Goal: Information Seeking & Learning: Find specific fact

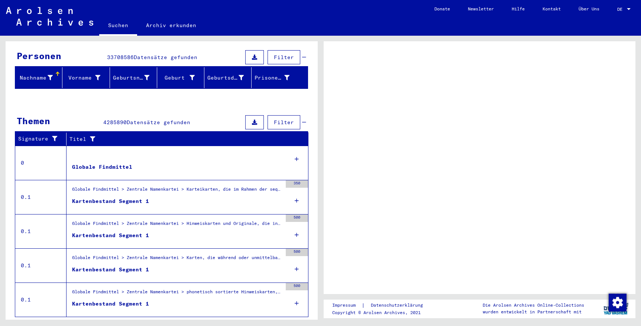
scroll to position [81, 0]
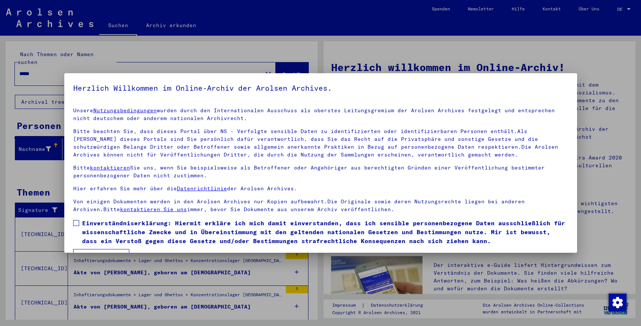
click at [483, 61] on div at bounding box center [320, 163] width 641 height 326
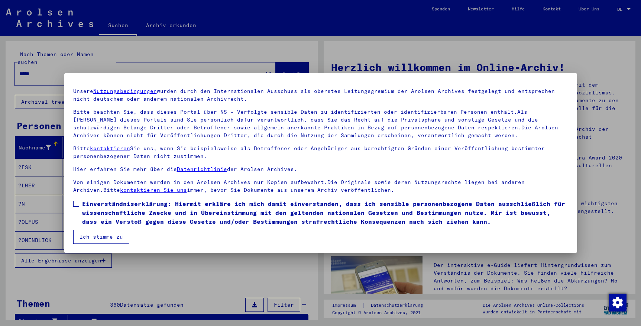
click at [108, 236] on button "Ich stimme zu" at bounding box center [101, 237] width 56 height 14
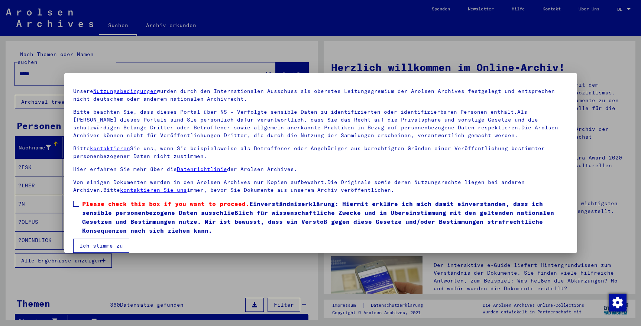
click at [89, 213] on span "Please check this box if you want to proceed. Einverständniserklärung: Hiermit …" at bounding box center [325, 217] width 486 height 36
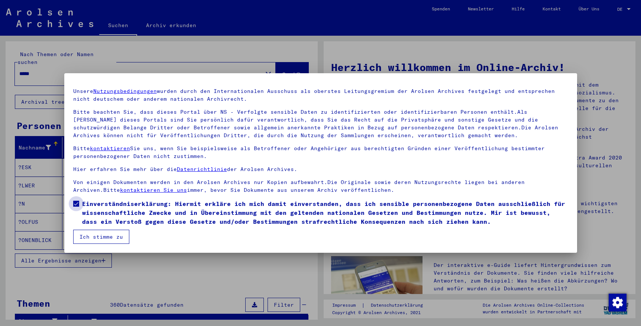
click at [88, 213] on span "Einverständniserklärung: Hiermit erkläre ich mich damit einverstanden, dass ich…" at bounding box center [325, 212] width 486 height 27
click at [93, 237] on button "Ich stimme zu" at bounding box center [101, 237] width 56 height 14
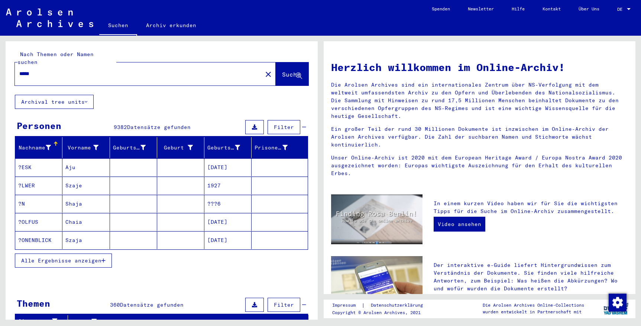
click at [291, 71] on span "Suche" at bounding box center [291, 74] width 19 height 7
click at [197, 70] on input "*****" at bounding box center [136, 74] width 234 height 8
type input "**********"
click at [89, 213] on mat-cell "[PERSON_NAME]" at bounding box center [85, 222] width 47 height 18
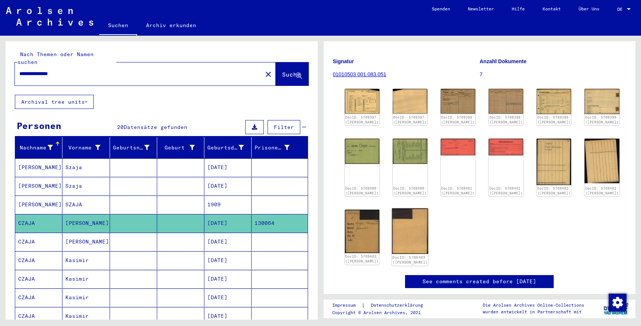
scroll to position [39, 0]
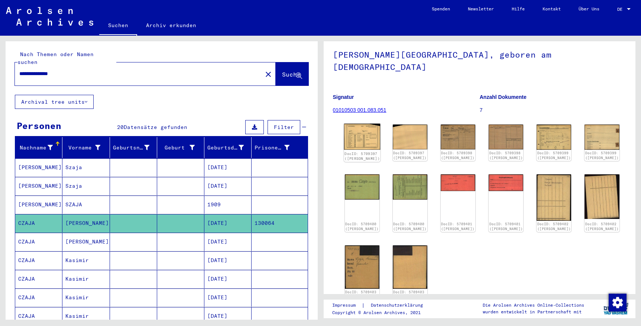
click at [363, 133] on img at bounding box center [362, 137] width 36 height 26
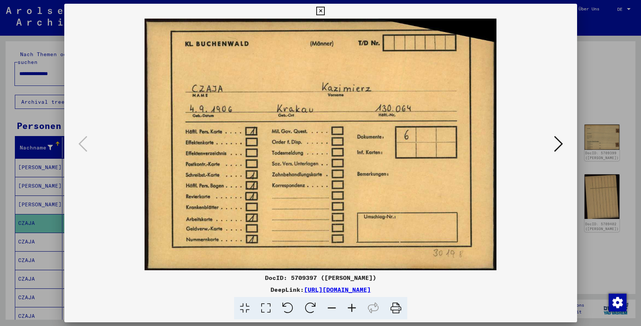
click at [558, 137] on icon at bounding box center [558, 144] width 9 height 18
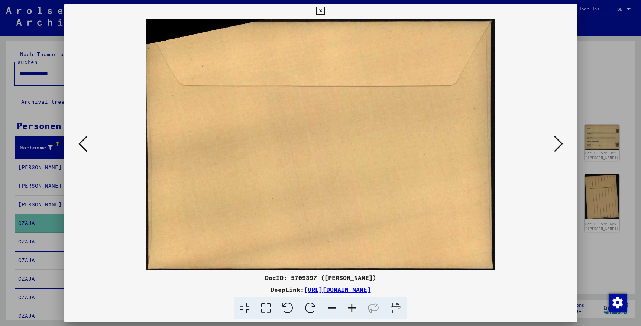
click at [558, 137] on icon at bounding box center [558, 144] width 9 height 18
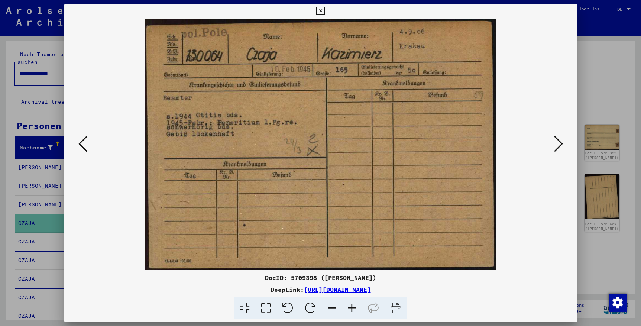
click at [555, 133] on div at bounding box center [320, 145] width 513 height 252
click at [554, 139] on button at bounding box center [558, 144] width 13 height 21
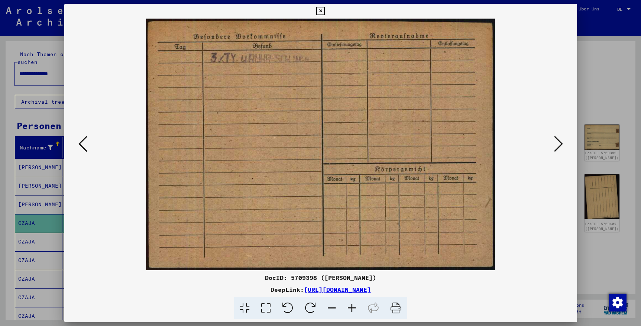
click at [554, 138] on icon at bounding box center [558, 144] width 9 height 18
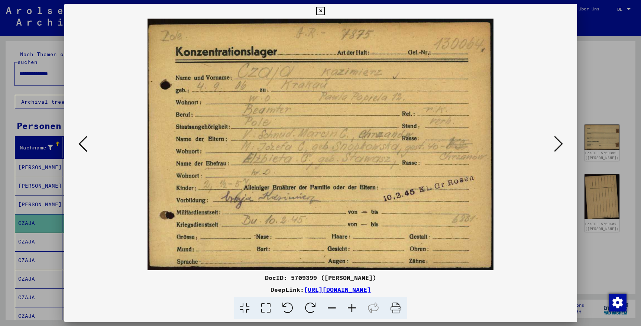
click at [558, 141] on icon at bounding box center [558, 144] width 9 height 18
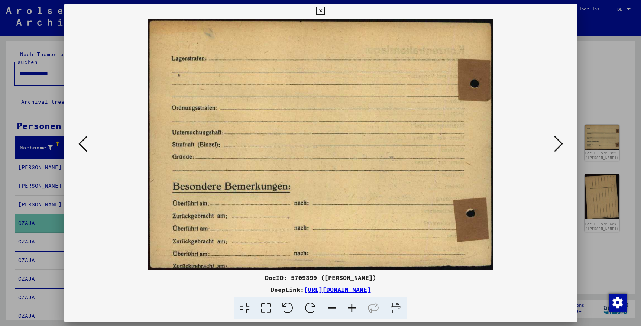
click at [558, 141] on icon at bounding box center [558, 144] width 9 height 18
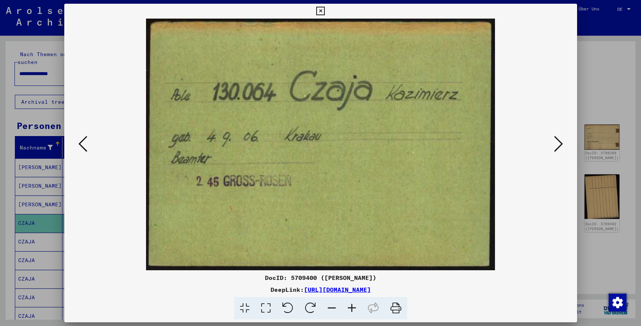
click at [557, 140] on icon at bounding box center [558, 144] width 9 height 18
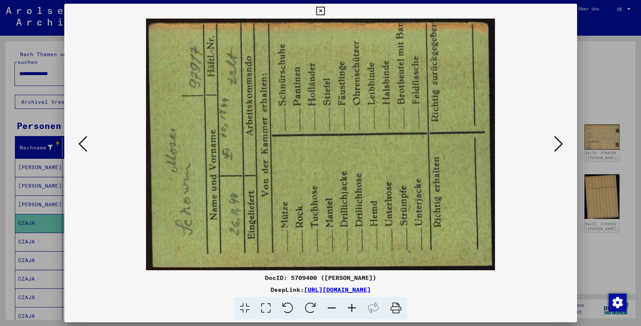
click at [556, 140] on icon at bounding box center [558, 144] width 9 height 18
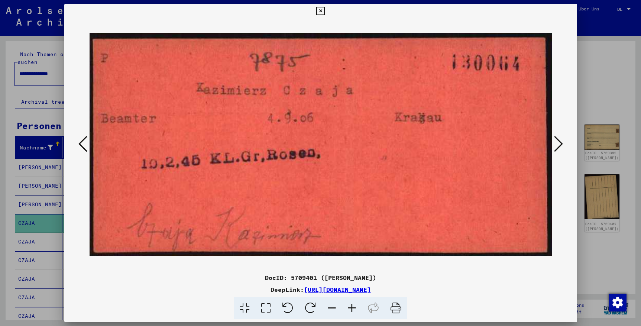
click at [557, 139] on icon at bounding box center [558, 144] width 9 height 18
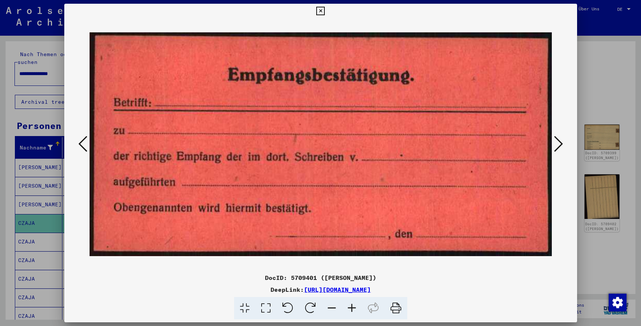
click at [557, 139] on icon at bounding box center [558, 144] width 9 height 18
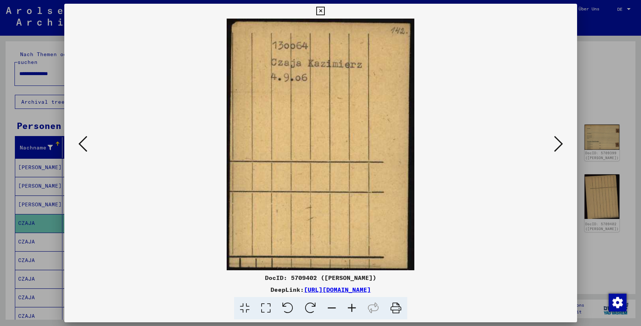
click at [564, 131] on div at bounding box center [320, 145] width 513 height 252
click at [557, 134] on button at bounding box center [558, 144] width 13 height 21
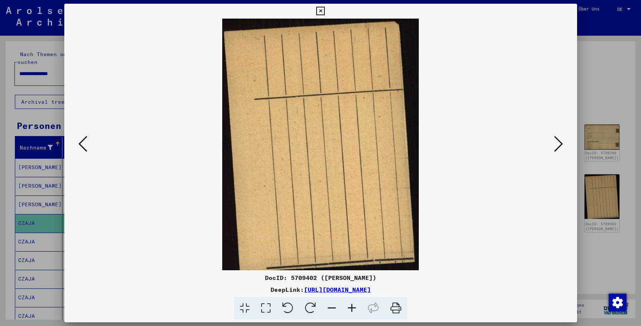
click at [557, 141] on icon at bounding box center [558, 144] width 9 height 18
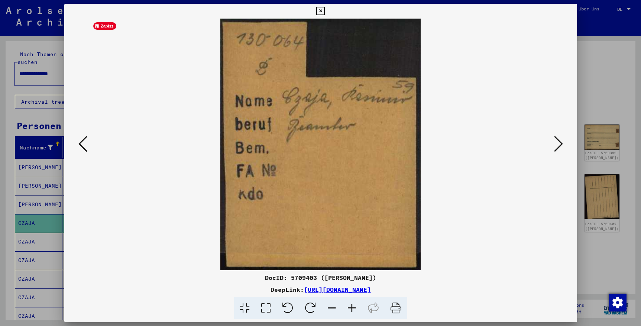
click at [551, 143] on img at bounding box center [321, 145] width 462 height 252
click at [553, 151] on button at bounding box center [558, 144] width 13 height 21
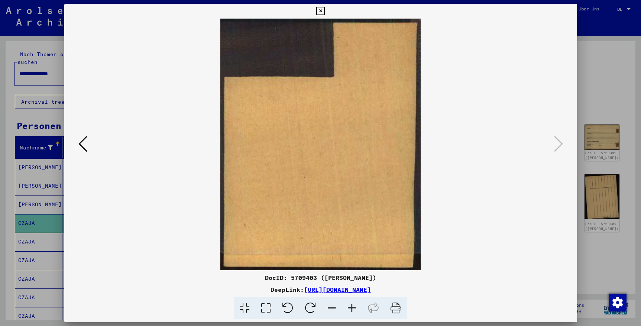
click at [586, 86] on div at bounding box center [320, 163] width 641 height 326
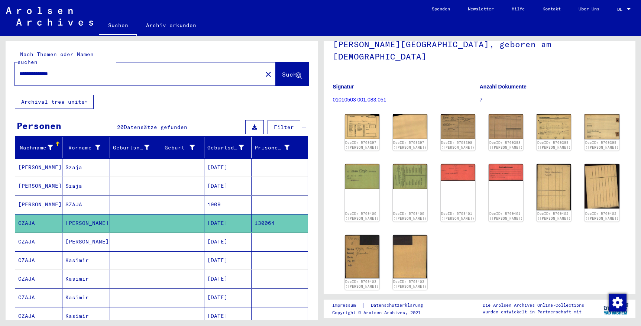
scroll to position [0, 0]
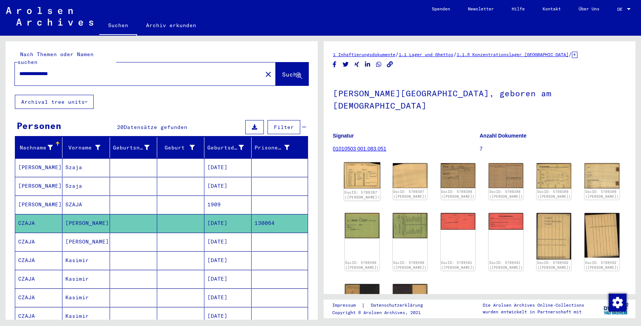
click at [370, 162] on img at bounding box center [362, 175] width 36 height 26
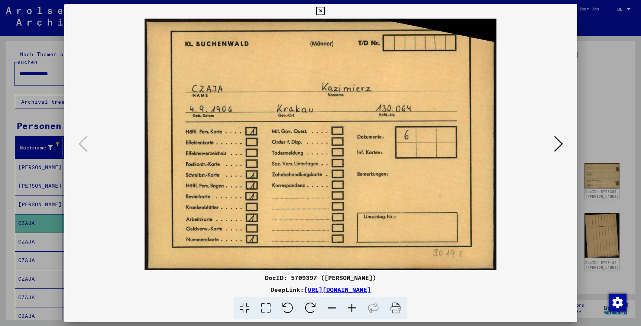
click at [554, 143] on icon at bounding box center [558, 144] width 9 height 18
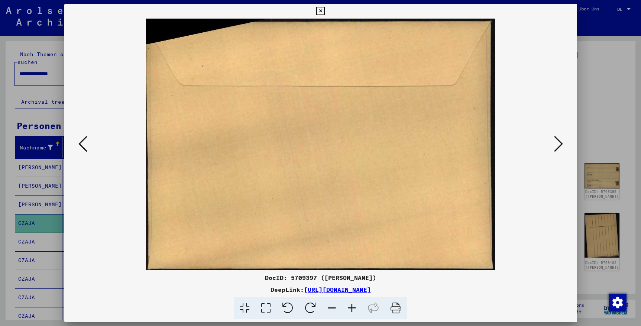
click at [554, 143] on icon at bounding box center [558, 144] width 9 height 18
